Goal: Transaction & Acquisition: Purchase product/service

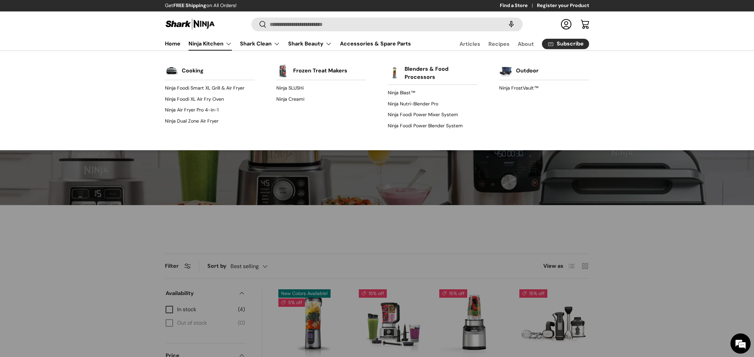
click at [221, 42] on link "Ninja Kitchen" at bounding box center [209, 43] width 43 height 13
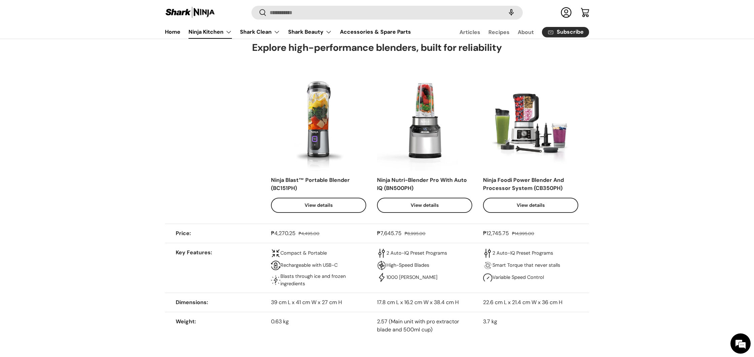
scroll to position [1703, 0]
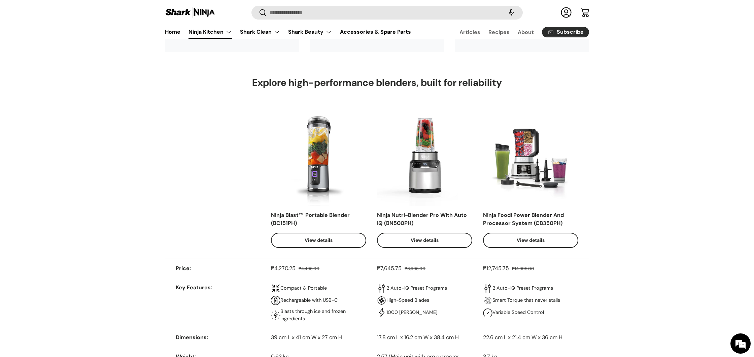
click at [547, 240] on link "View details" at bounding box center [530, 239] width 95 height 15
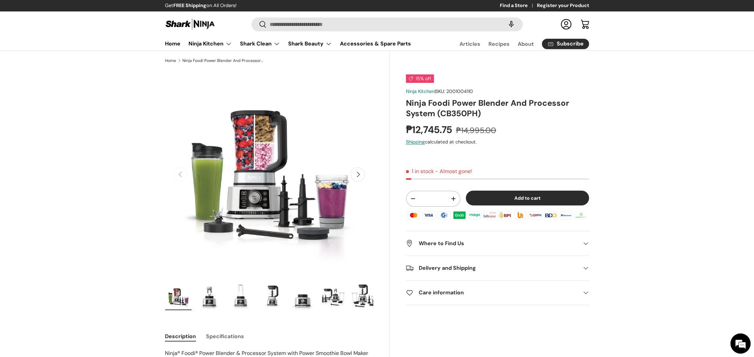
click at [213, 298] on img "Gallery Viewer" at bounding box center [209, 296] width 26 height 27
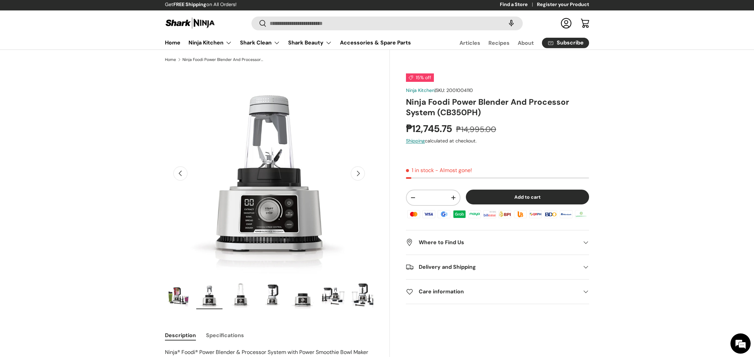
scroll to position [1, 0]
click at [245, 297] on img "Gallery Viewer" at bounding box center [240, 295] width 26 height 27
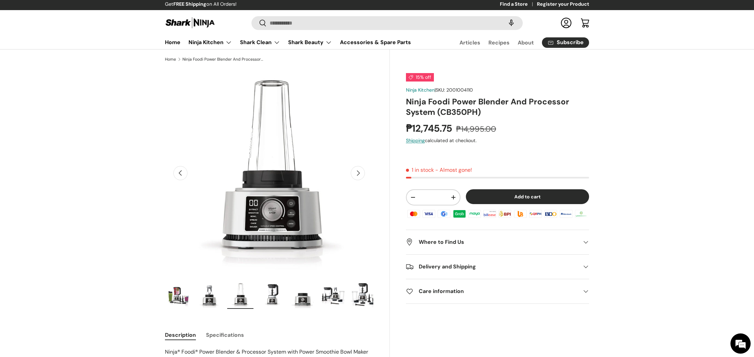
click at [266, 297] on img "Gallery Viewer" at bounding box center [271, 295] width 26 height 27
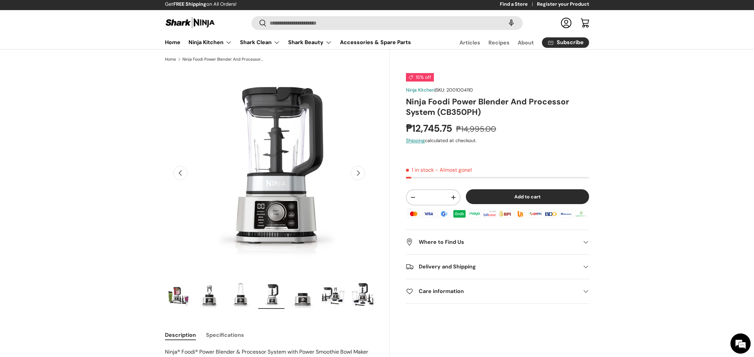
click at [303, 297] on img "Gallery Viewer" at bounding box center [302, 295] width 26 height 27
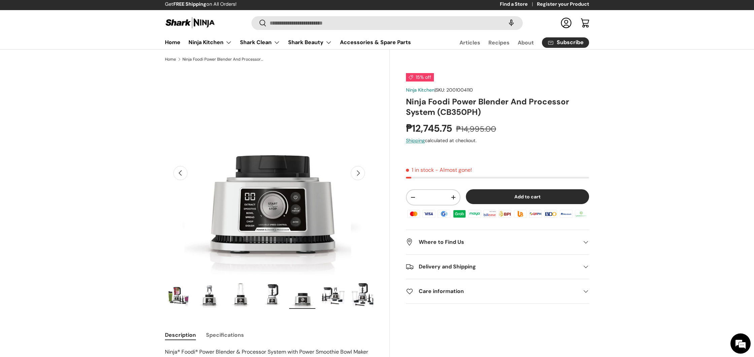
click at [327, 297] on img "Gallery Viewer" at bounding box center [333, 295] width 26 height 27
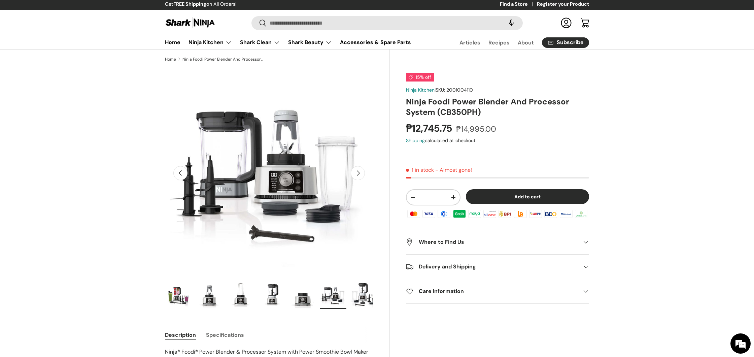
click at [363, 297] on img "Gallery Viewer" at bounding box center [364, 295] width 26 height 27
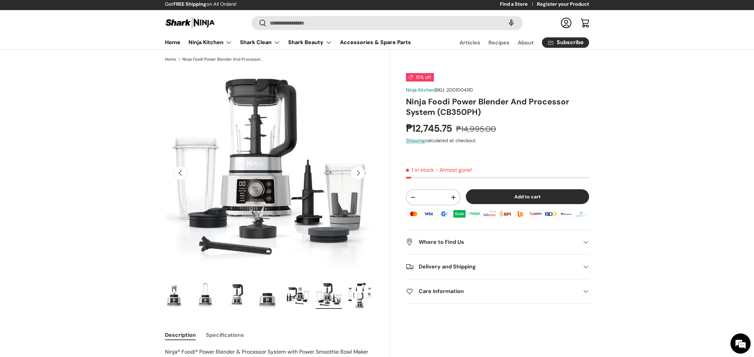
scroll to position [0, 0]
click at [363, 297] on img "Gallery Viewer" at bounding box center [360, 295] width 26 height 27
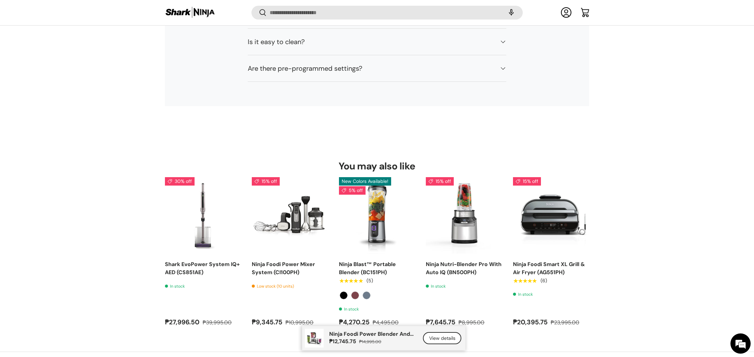
scroll to position [4830, 0]
